Goal: Task Accomplishment & Management: Use online tool/utility

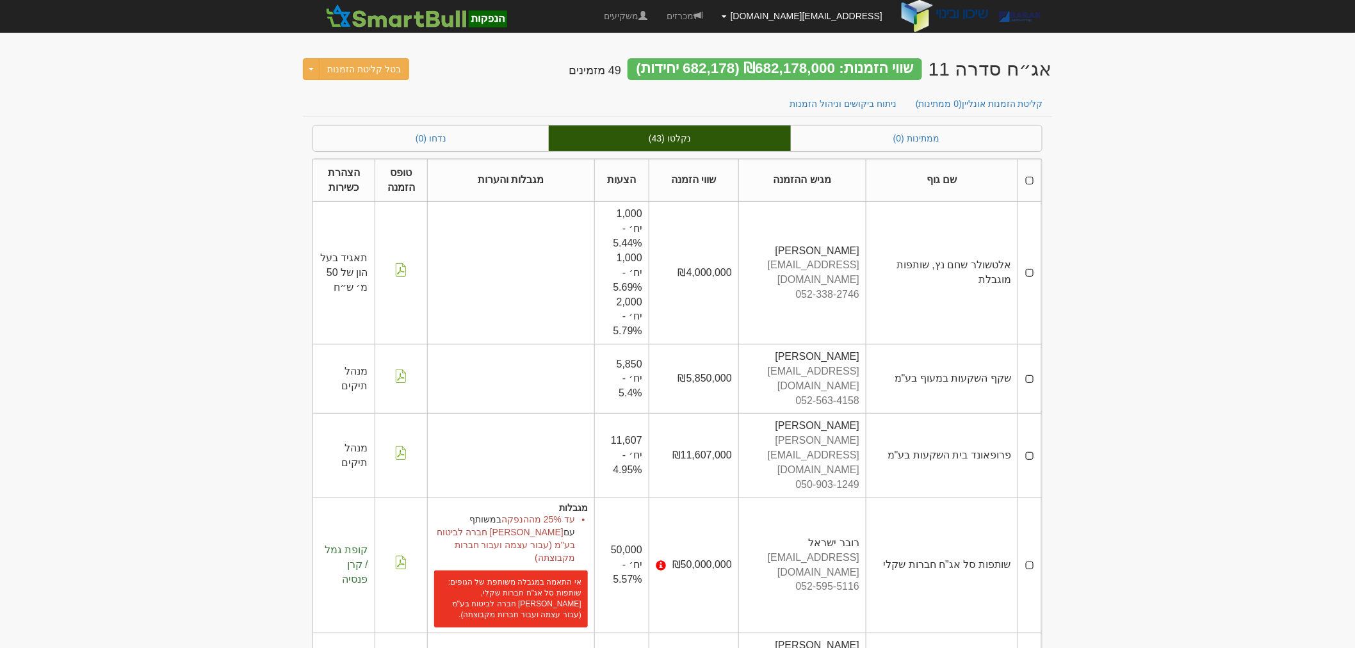
click at [853, 15] on link "[EMAIL_ADDRESS][DOMAIN_NAME]" at bounding box center [802, 16] width 180 height 32
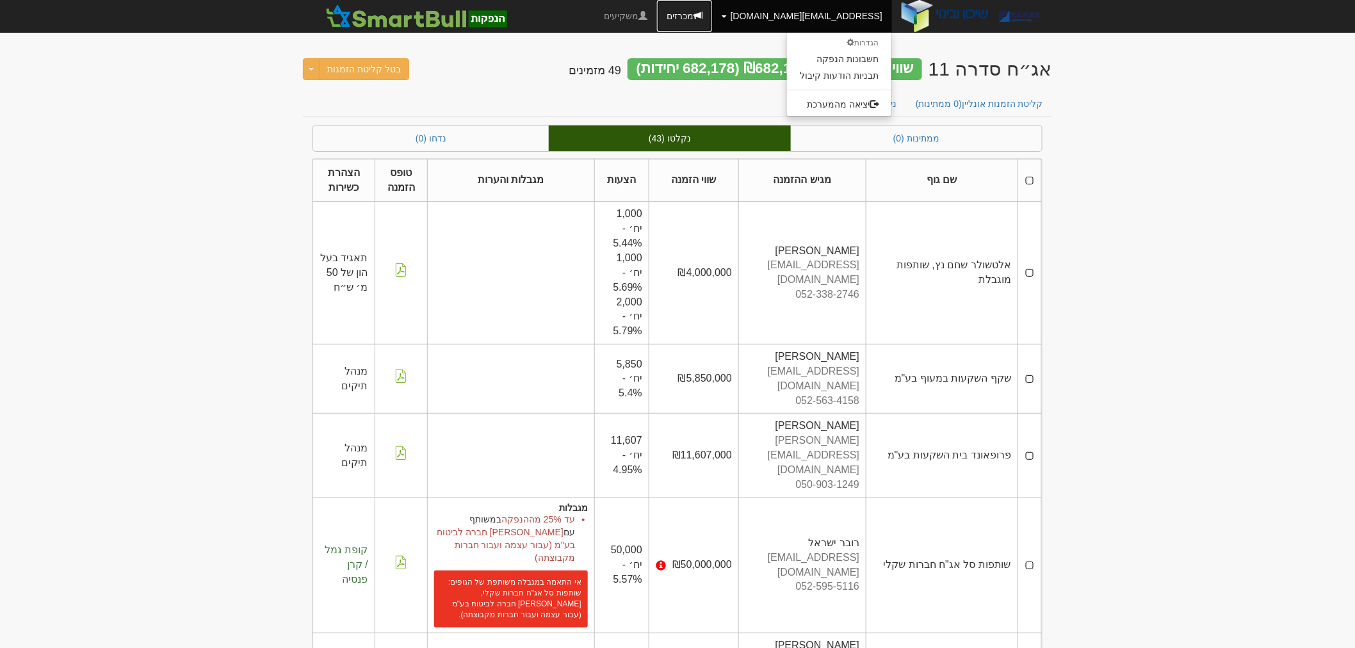
click at [712, 13] on link "מכרזים" at bounding box center [684, 16] width 55 height 32
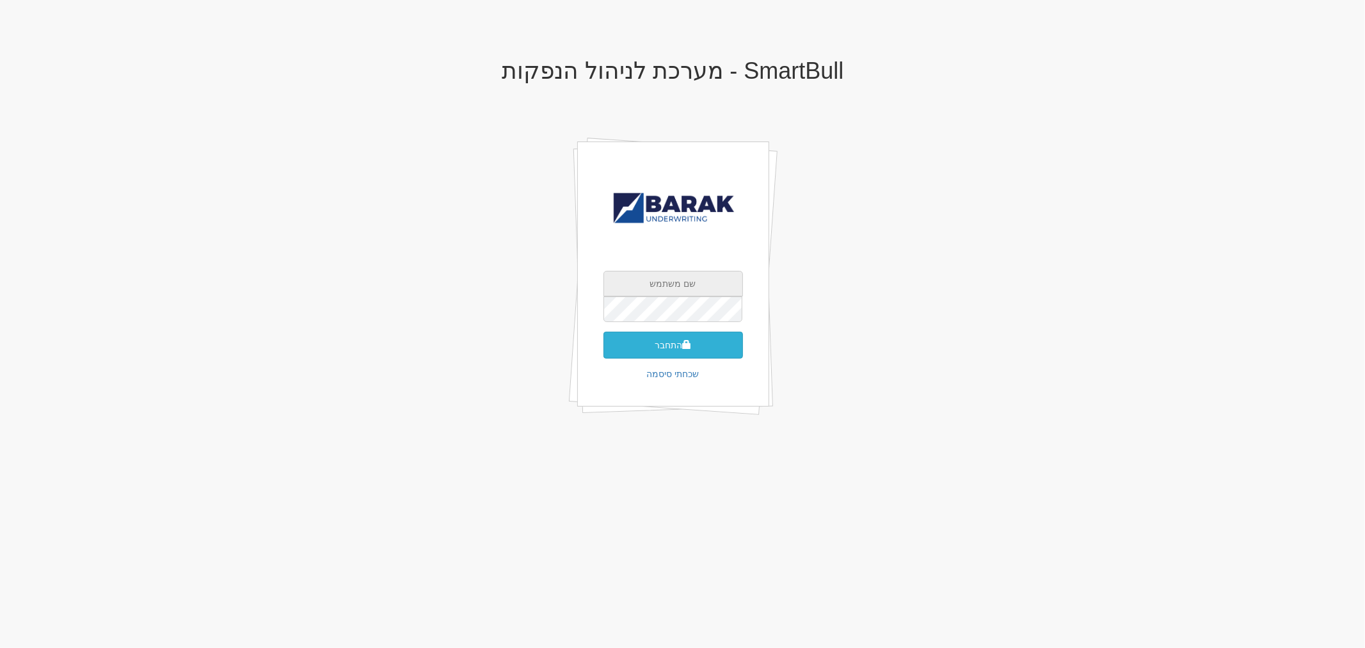
type input "[EMAIL_ADDRESS][DOMAIN_NAME]"
click at [663, 339] on button "התחבר" at bounding box center [674, 345] width 140 height 27
type input "256290"
click at [604, 351] on button "התחבר" at bounding box center [674, 364] width 140 height 27
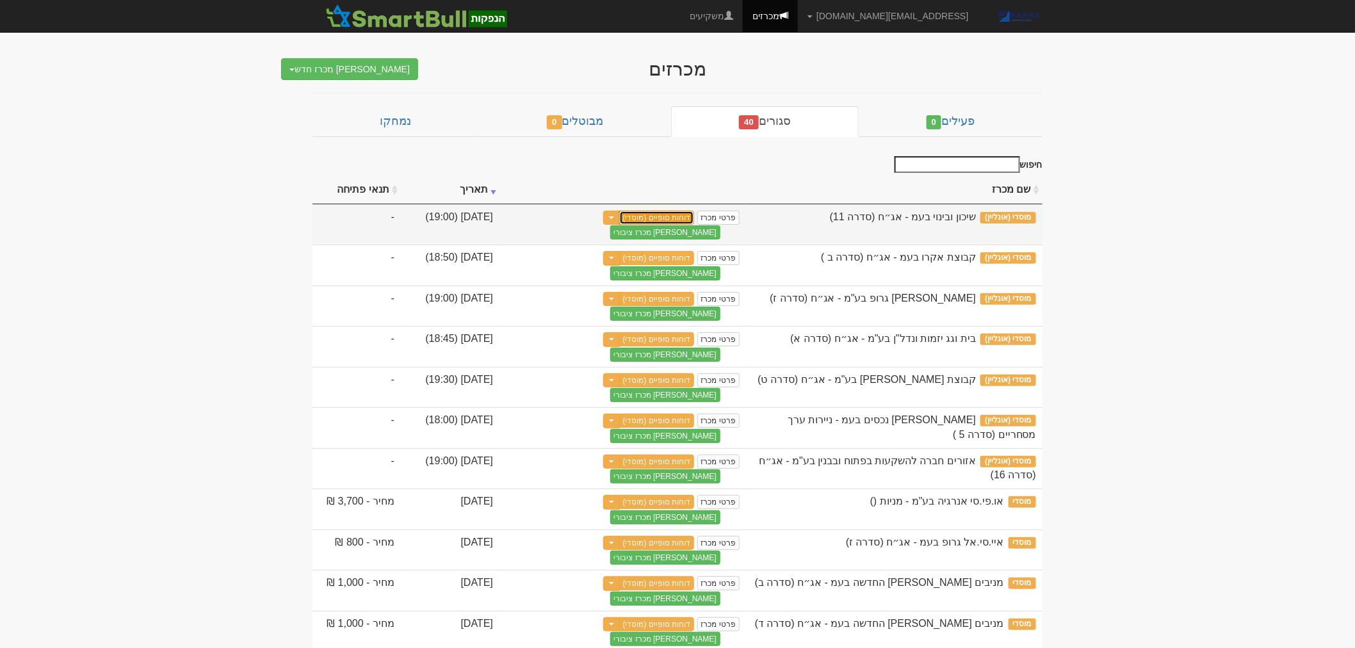
click at [658, 216] on link "דוחות סופיים (מוסדי)" at bounding box center [657, 218] width 76 height 14
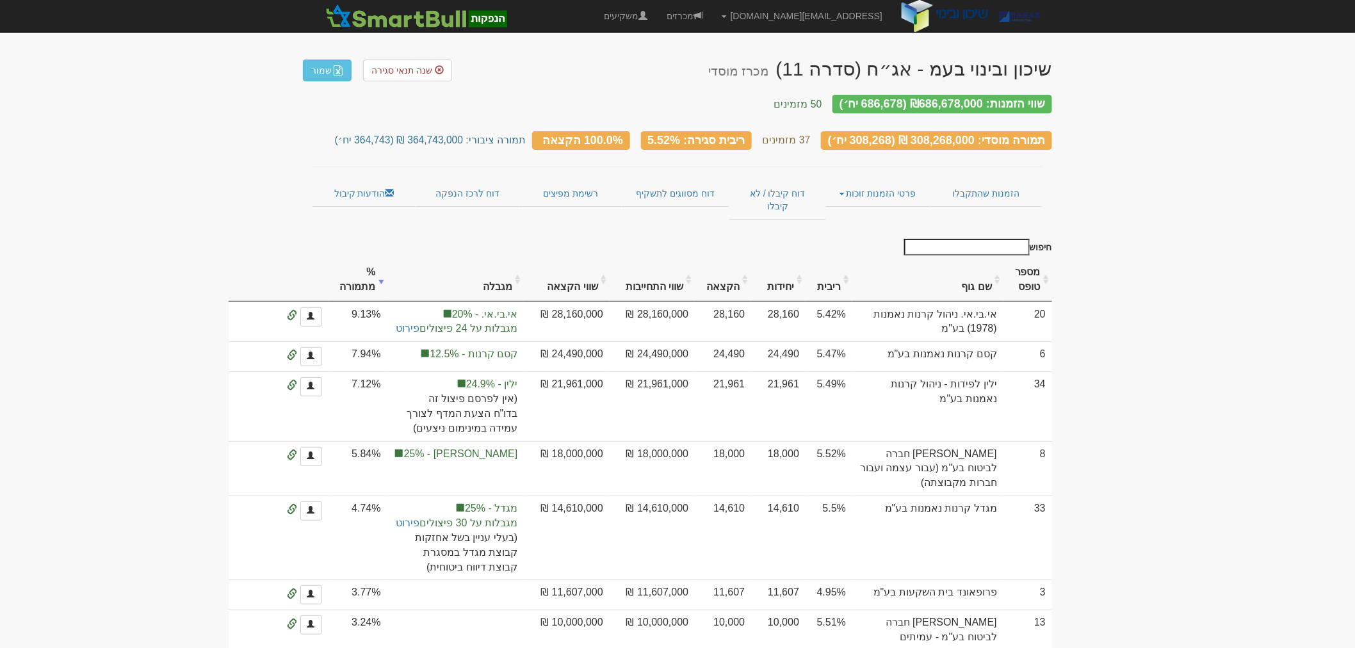
click at [1042, 259] on th "מספר טופס" at bounding box center [1027, 280] width 49 height 43
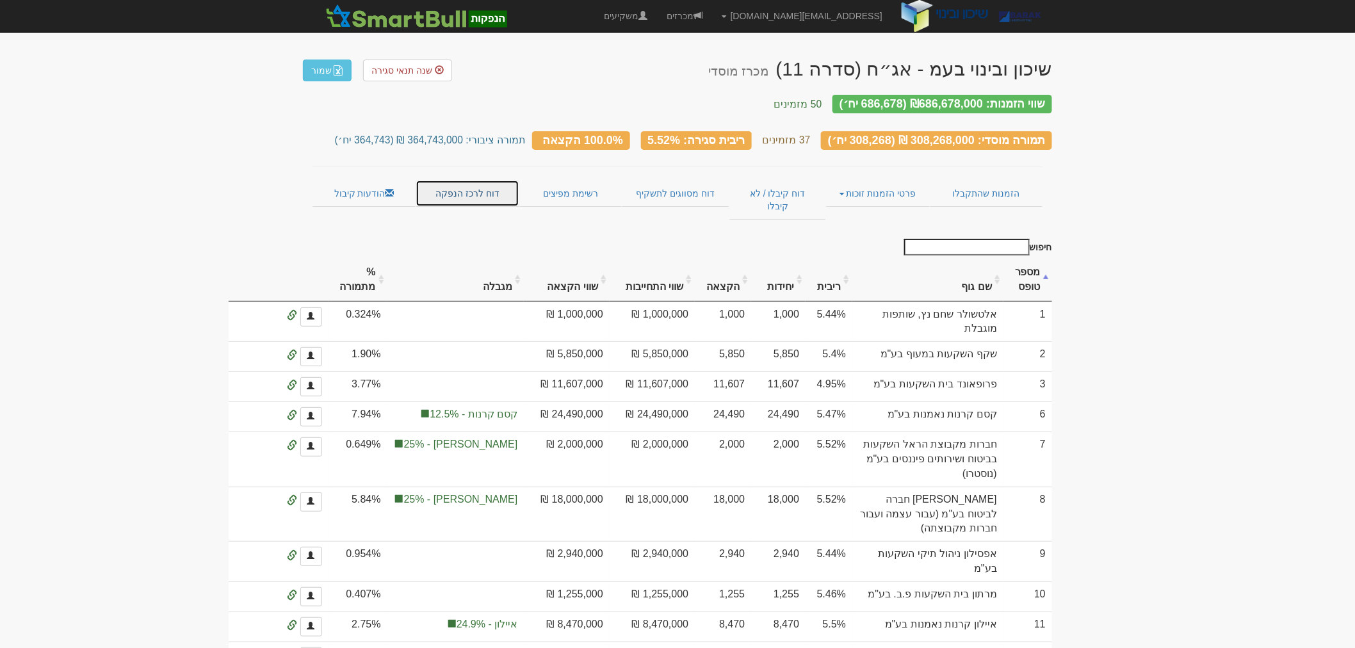
click at [451, 183] on link "דוח לרכז הנפקה" at bounding box center [466, 193] width 103 height 27
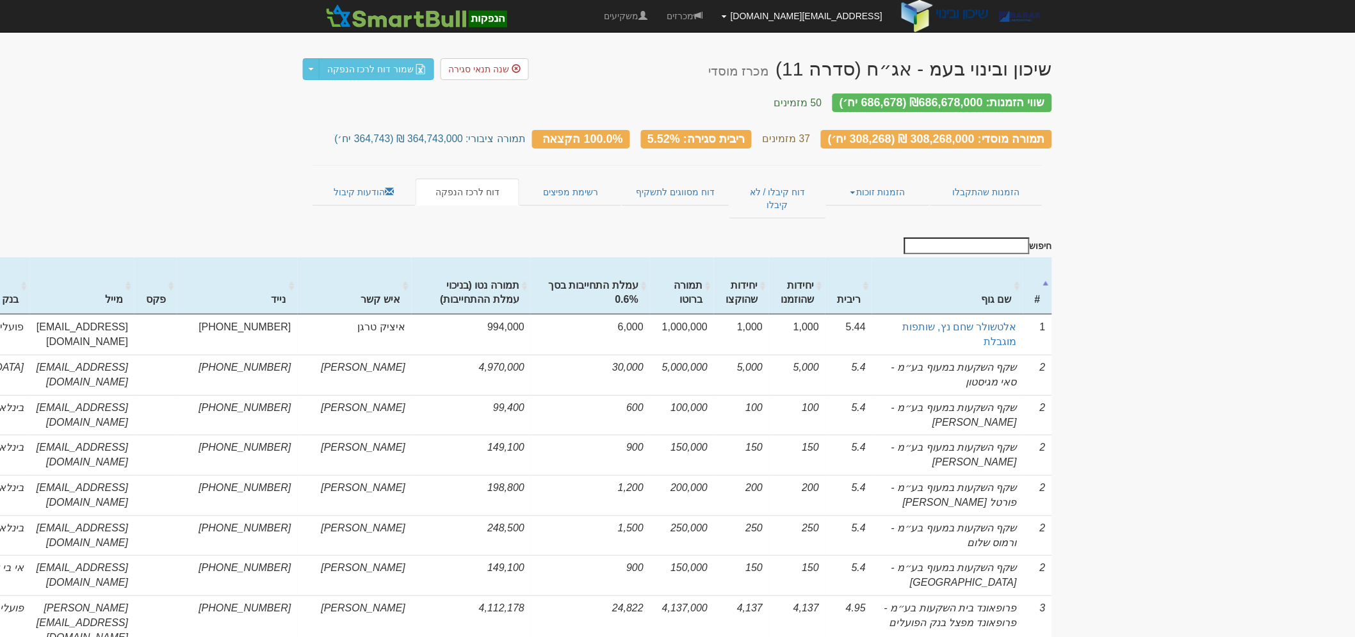
click at [850, 14] on link "[EMAIL_ADDRESS][DOMAIN_NAME]" at bounding box center [802, 16] width 180 height 32
click at [712, 10] on link "מכרזים" at bounding box center [684, 16] width 55 height 32
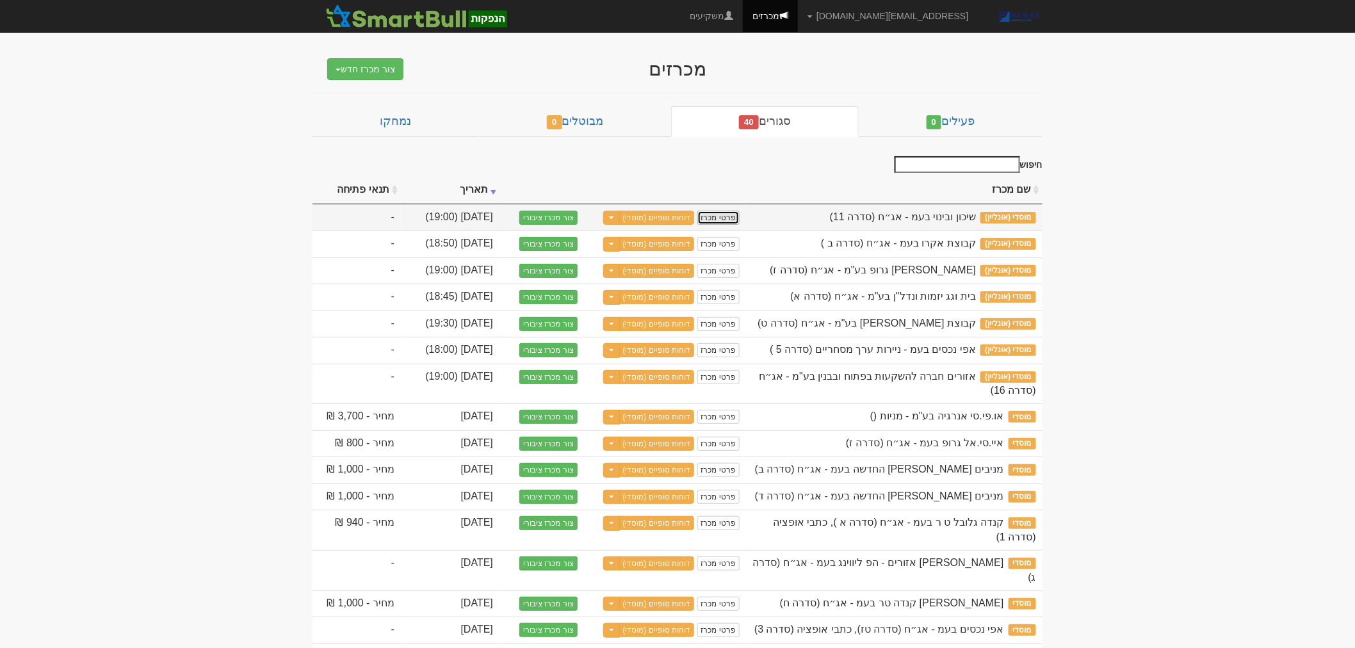
click at [714, 216] on link "פרטי מכרז" at bounding box center [718, 218] width 42 height 14
click at [685, 213] on link "דוחות סופיים (מוסדי)" at bounding box center [657, 218] width 76 height 14
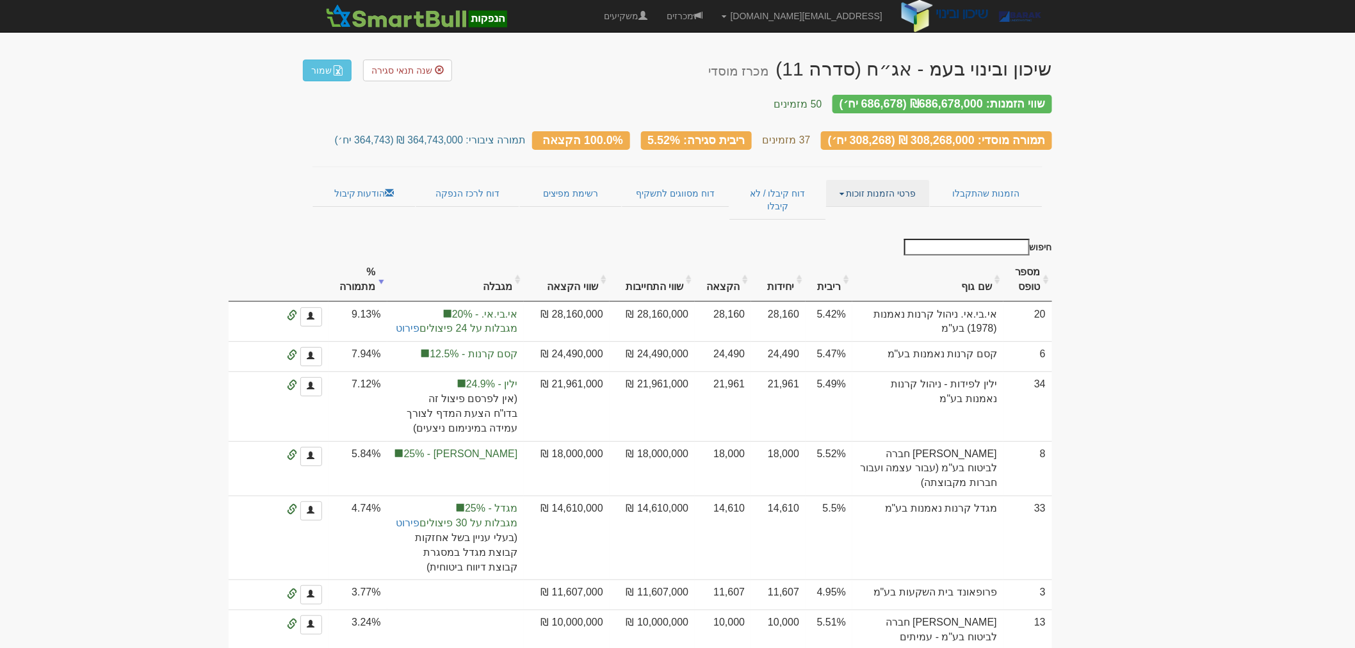
click at [866, 180] on link "פרטי הזמנות זוכות" at bounding box center [877, 193] width 103 height 27
click at [888, 210] on link "אנשי קשר וחשבונות" at bounding box center [878, 218] width 101 height 17
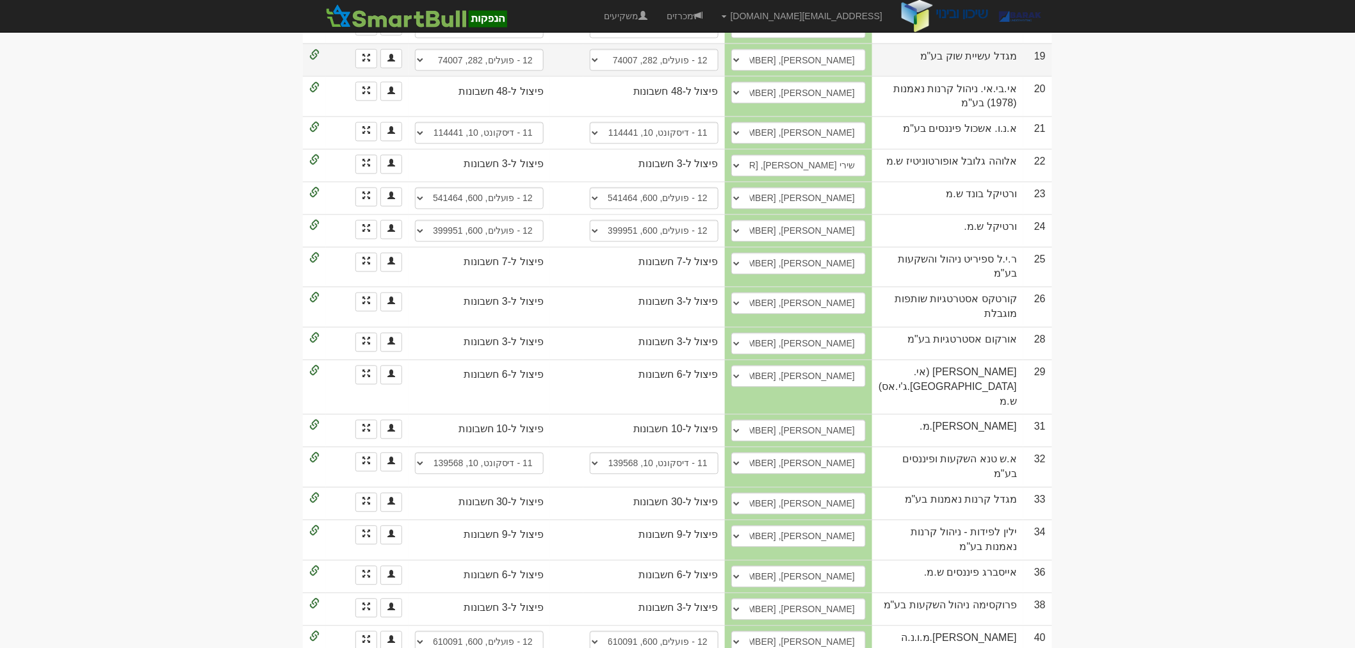
scroll to position [967, 0]
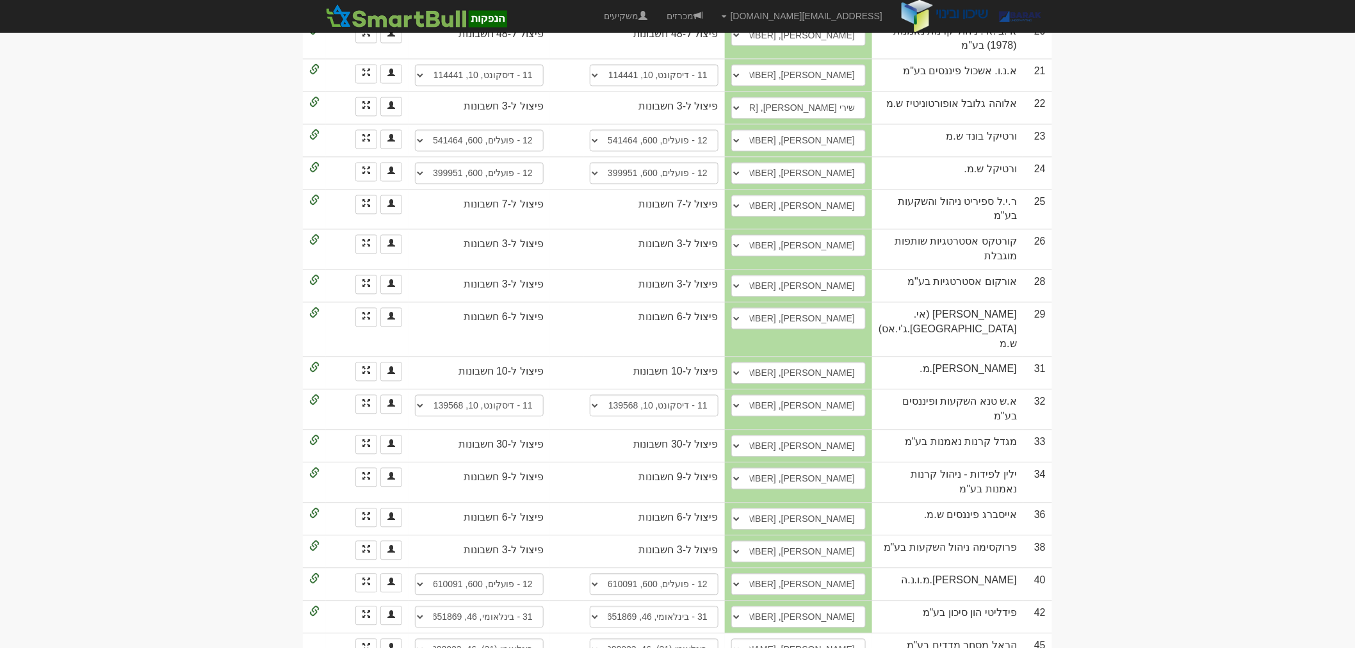
select select "686548aad56c7fff847948ce"
select select "686548aad56c7fff847948d0"
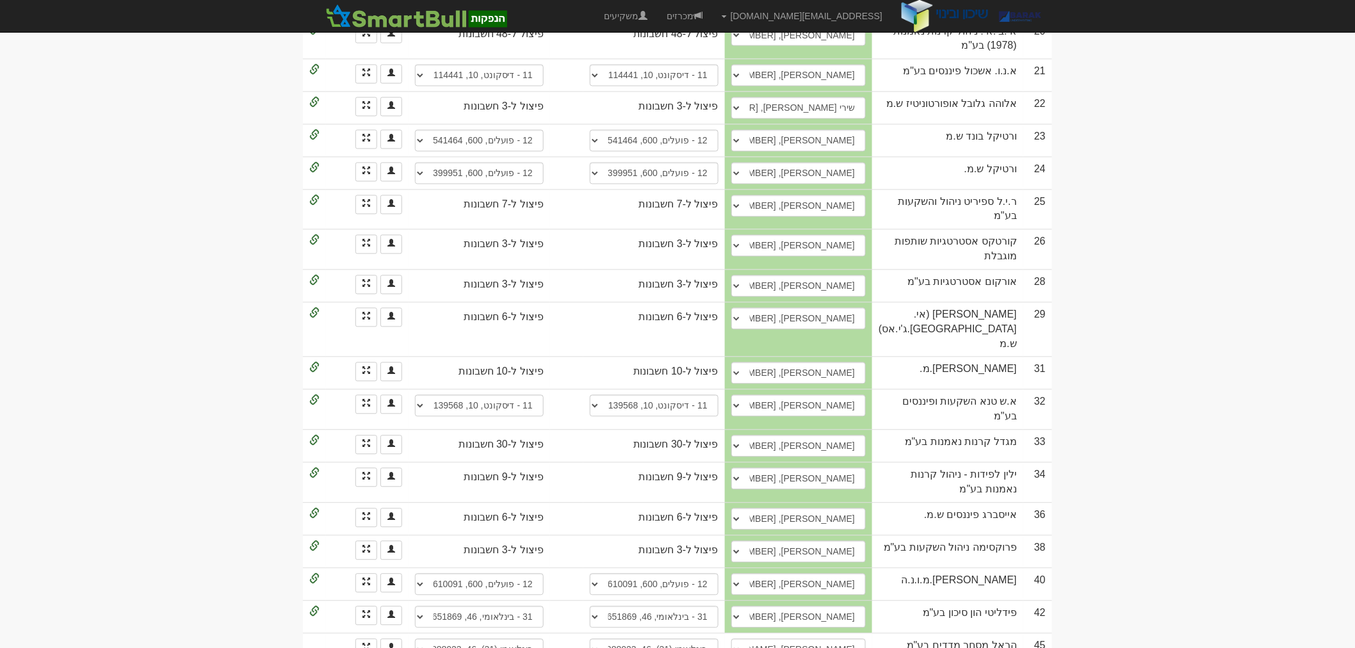
drag, startPoint x: 1016, startPoint y: 579, endPoint x: 597, endPoint y: 578, distance: 418.7
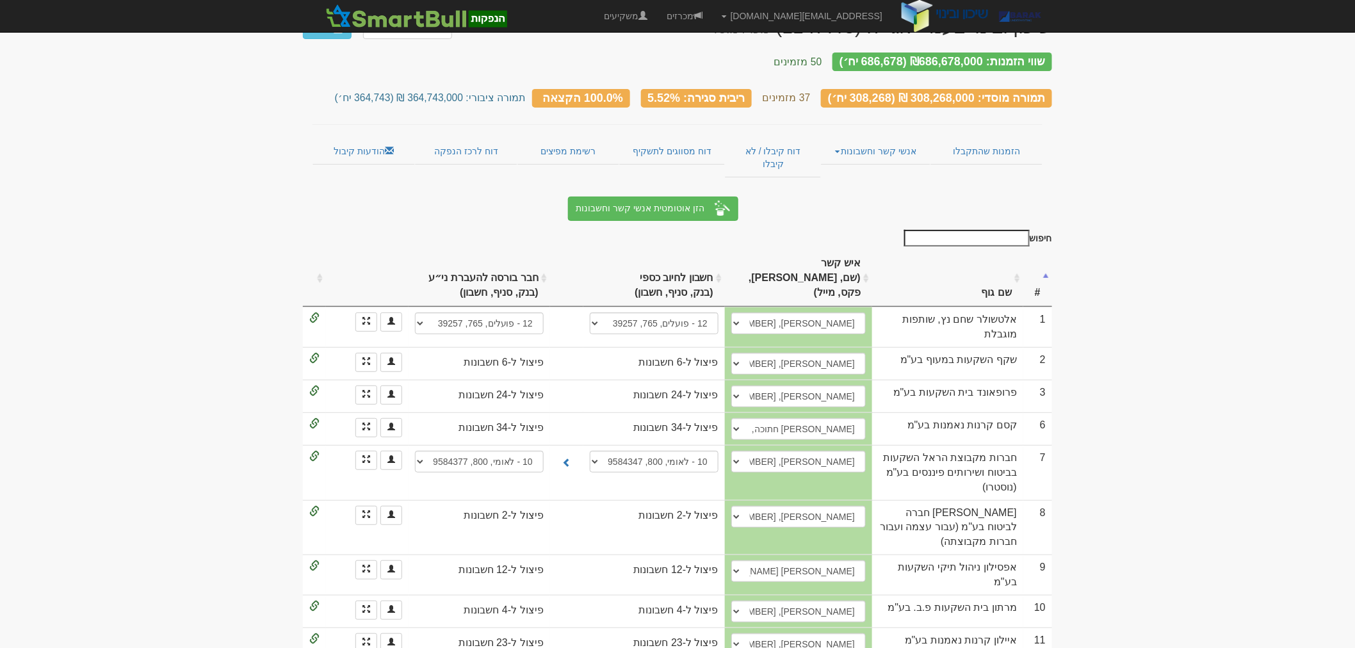
scroll to position [0, 0]
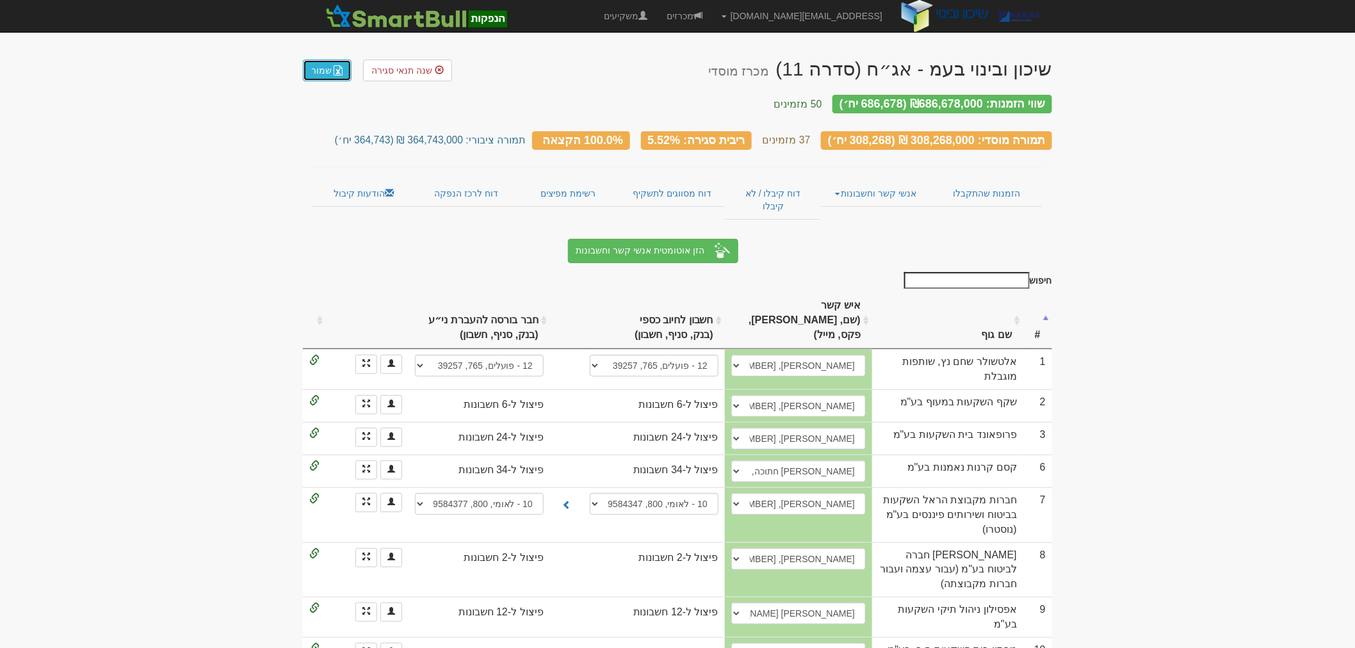
click at [321, 72] on link "שמור" at bounding box center [327, 71] width 49 height 22
drag, startPoint x: 453, startPoint y: 182, endPoint x: 471, endPoint y: 222, distance: 43.9
click at [453, 182] on link "דוח לרכז הנפקה" at bounding box center [466, 193] width 102 height 27
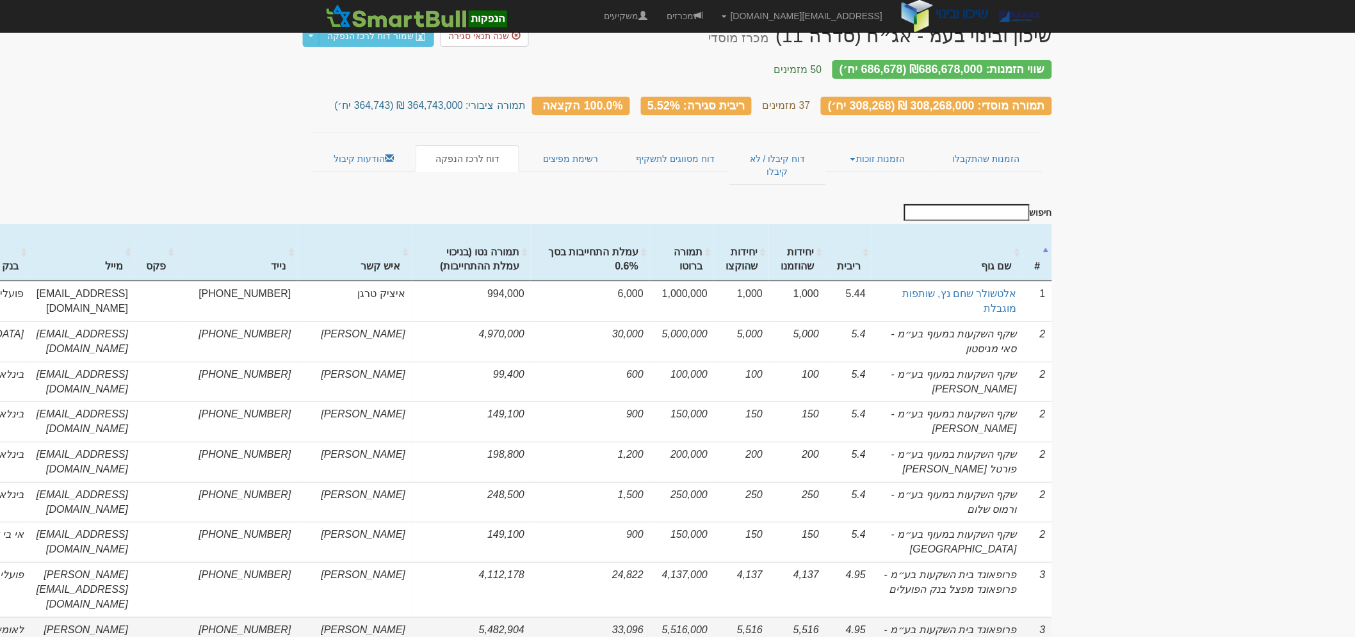
scroll to position [0, 1]
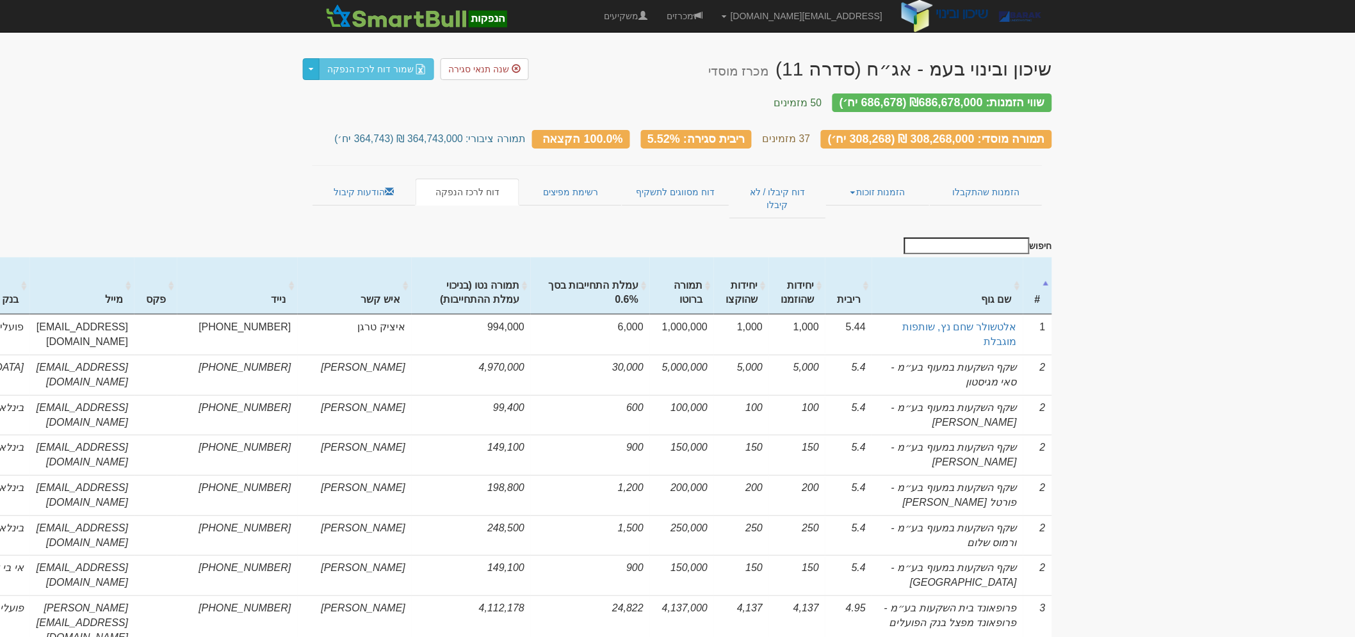
click at [310, 78] on button "Toggle Dropdown" at bounding box center [311, 69] width 17 height 22
click at [360, 65] on link "שמור דוח לרכז הנפקה" at bounding box center [376, 69] width 115 height 22
click at [372, 182] on link "הודעות קיבול" at bounding box center [363, 192] width 103 height 27
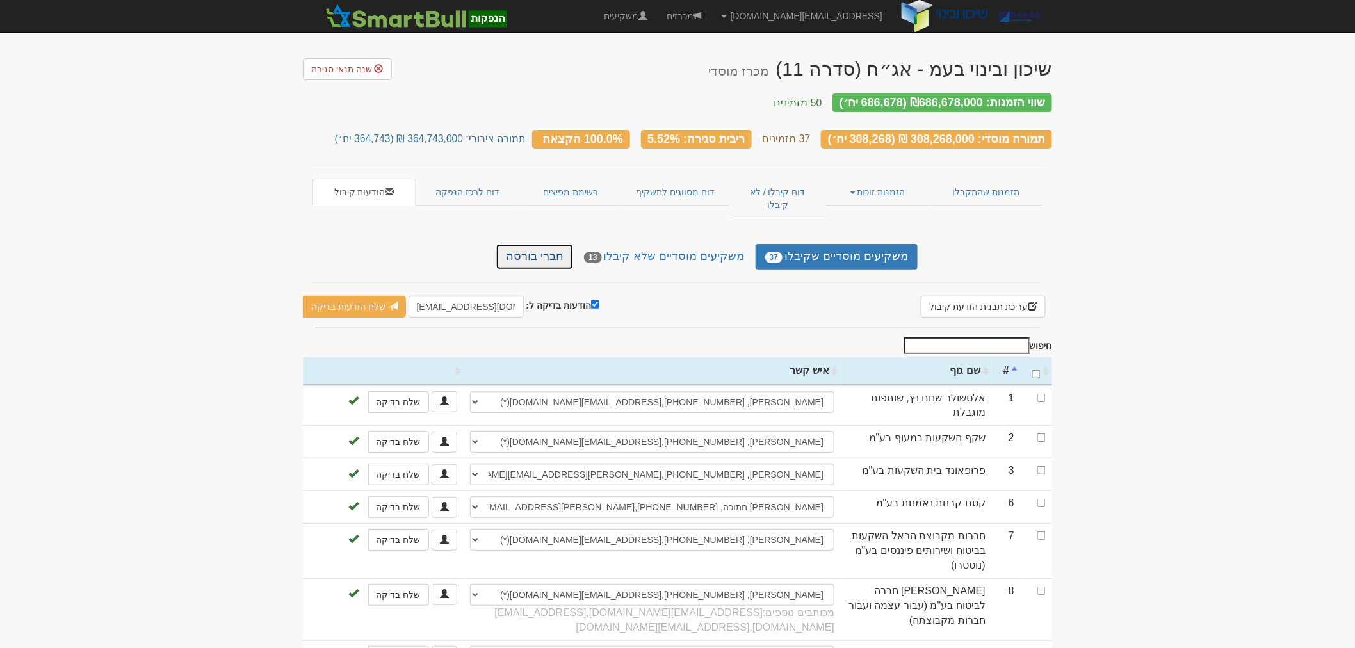
click at [571, 244] on link "חברי בורסה" at bounding box center [534, 257] width 77 height 26
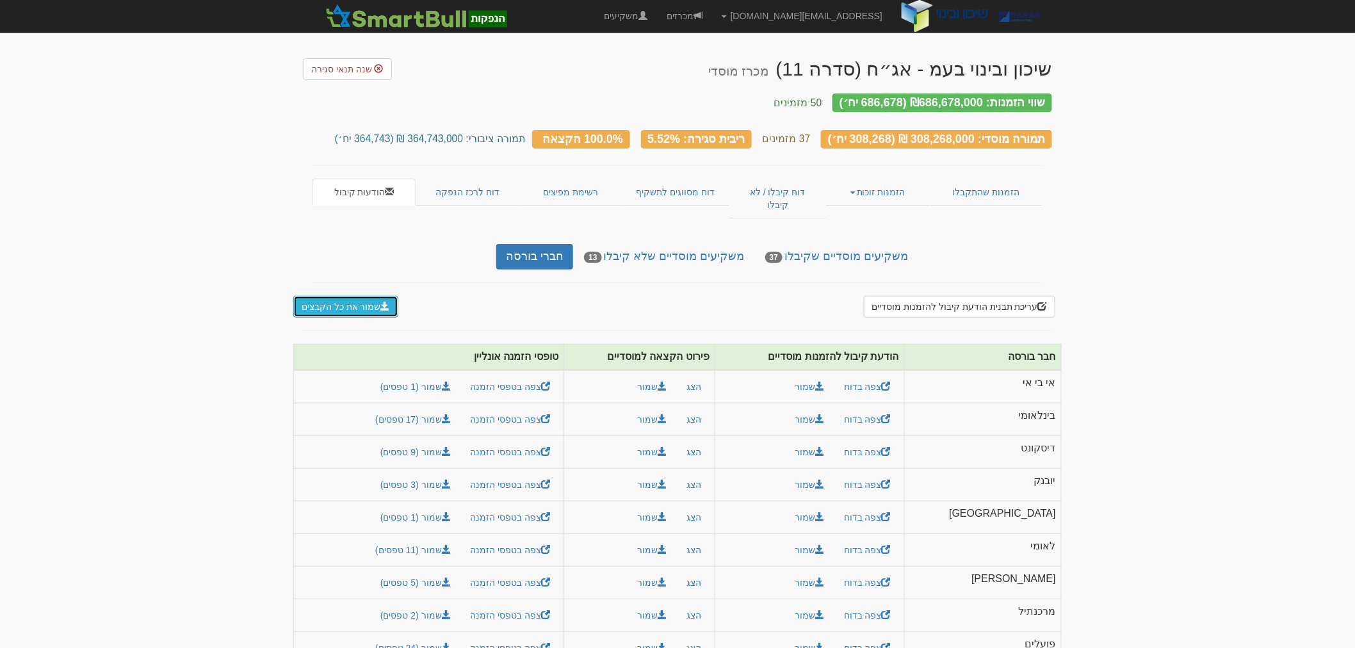
click at [355, 296] on button "שמור את כל הקבצים" at bounding box center [345, 307] width 105 height 22
